Goal: Information Seeking & Learning: Learn about a topic

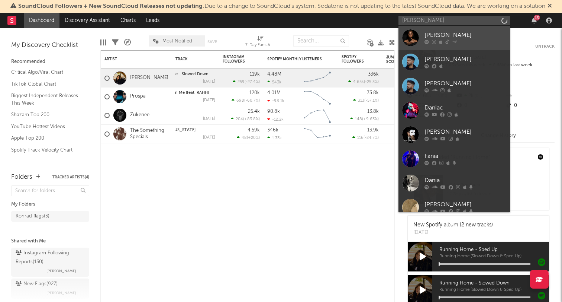
type input "[PERSON_NAME]"
click at [434, 39] on div "[PERSON_NAME]" at bounding box center [466, 35] width 82 height 9
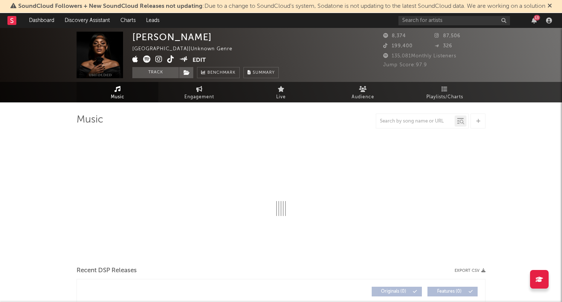
select select "1w"
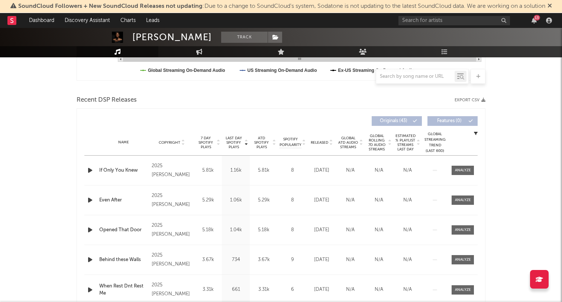
scroll to position [228, 0]
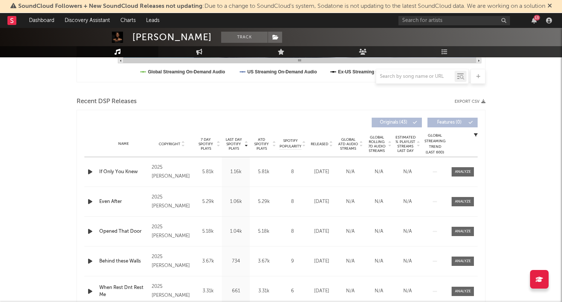
click at [377, 145] on span "Global Rolling 7D Audio Streams" at bounding box center [377, 144] width 20 height 18
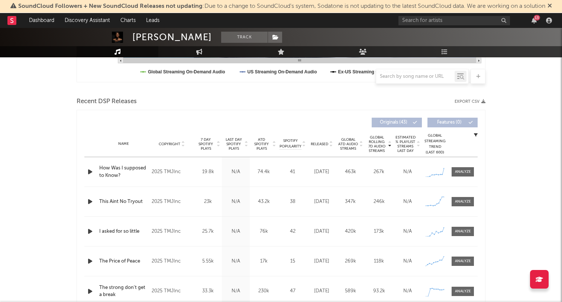
click at [349, 143] on span "Global ATD Audio Streams" at bounding box center [348, 143] width 20 height 13
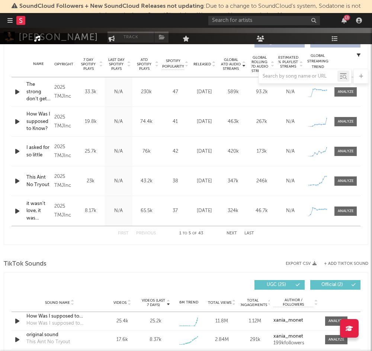
scroll to position [358, 0]
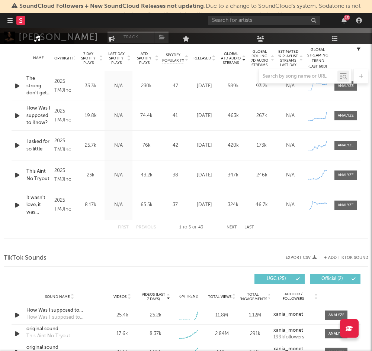
click at [234, 227] on button "Next" at bounding box center [232, 228] width 10 height 4
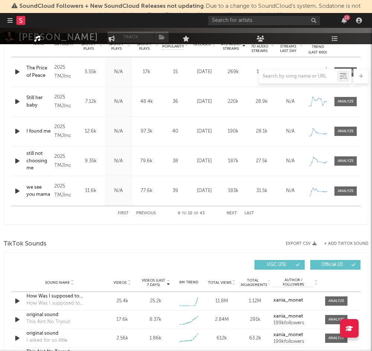
scroll to position [373, 0]
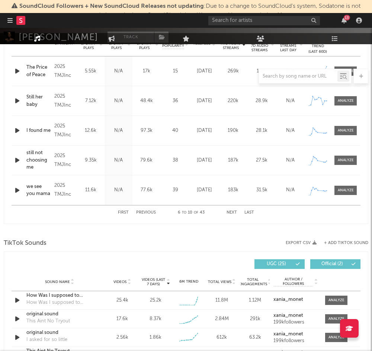
click at [232, 215] on div "First Previous 6 to 10 of 43 Next Last" at bounding box center [186, 213] width 136 height 15
click at [231, 212] on button "Next" at bounding box center [232, 213] width 10 height 4
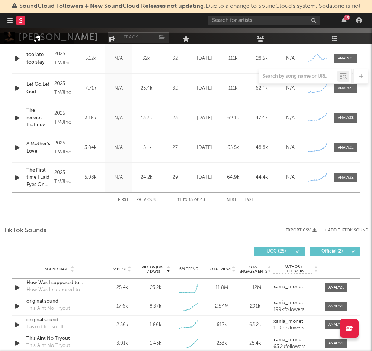
scroll to position [386, 0]
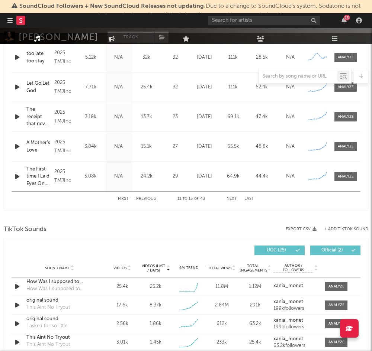
click at [234, 199] on button "Next" at bounding box center [232, 199] width 10 height 4
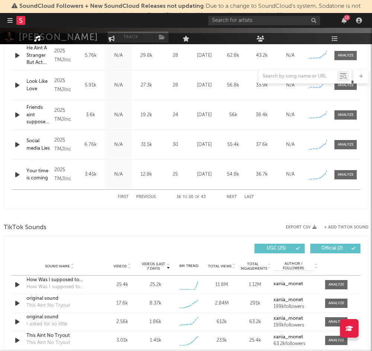
scroll to position [389, 0]
click at [231, 196] on button "Next" at bounding box center [232, 197] width 10 height 4
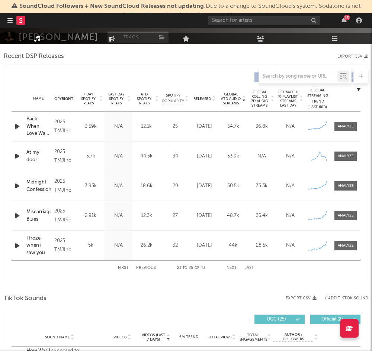
scroll to position [321, 0]
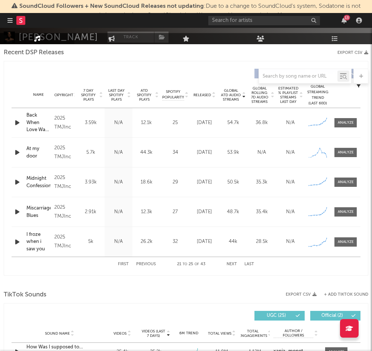
click at [17, 184] on icon "button" at bounding box center [17, 182] width 8 height 9
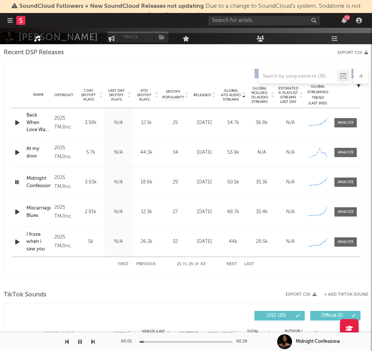
click at [17, 184] on icon "button" at bounding box center [16, 182] width 7 height 9
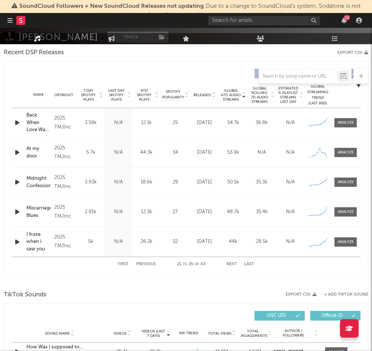
click at [17, 184] on icon "button" at bounding box center [17, 182] width 8 height 9
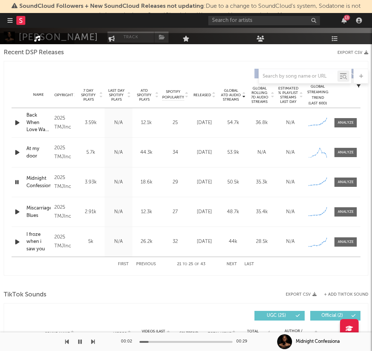
click at [17, 184] on icon "button" at bounding box center [16, 182] width 7 height 9
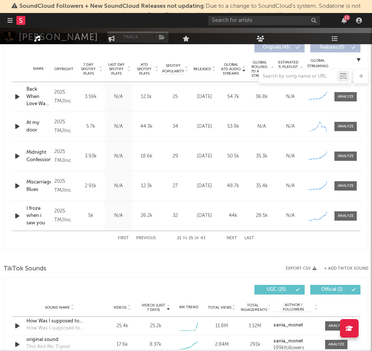
scroll to position [348, 0]
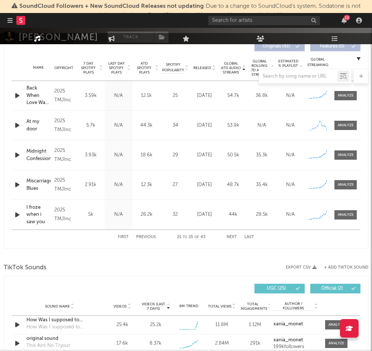
click at [16, 216] on icon "button" at bounding box center [17, 215] width 8 height 9
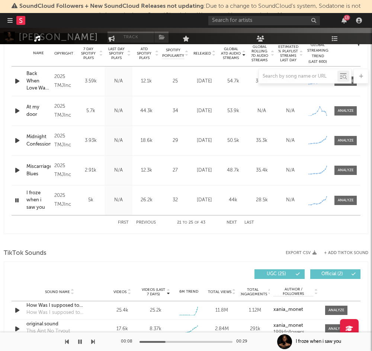
scroll to position [363, 0]
click at [232, 221] on button "Next" at bounding box center [232, 223] width 10 height 4
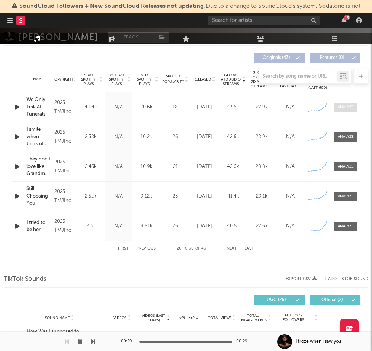
scroll to position [325, 0]
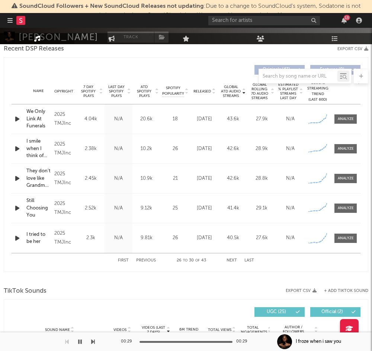
click at [228, 261] on button "Next" at bounding box center [232, 261] width 10 height 4
